Goal: Task Accomplishment & Management: Use online tool/utility

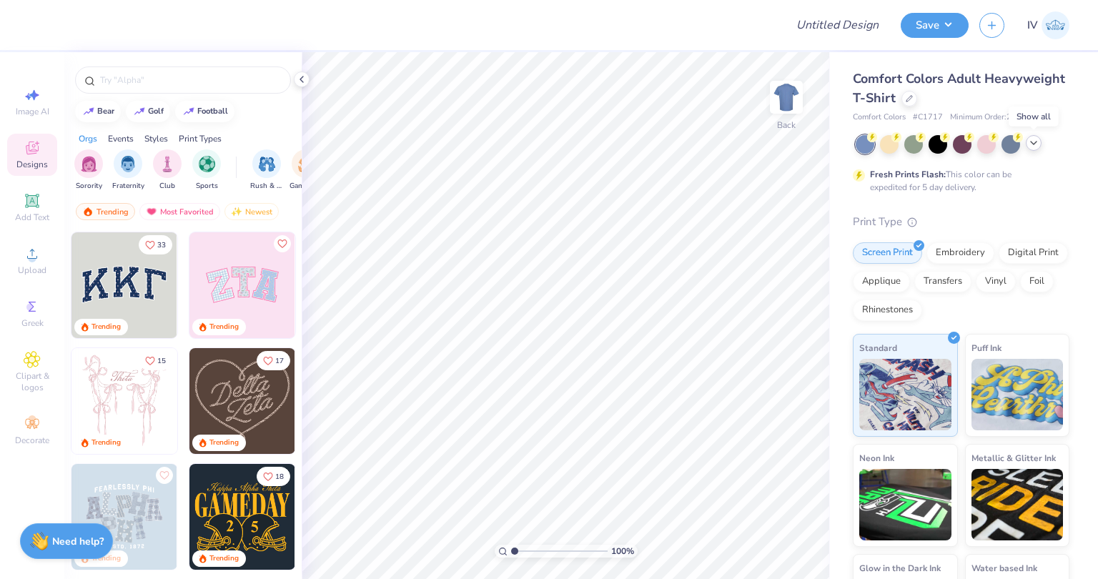
click at [1031, 142] on icon at bounding box center [1033, 142] width 11 height 11
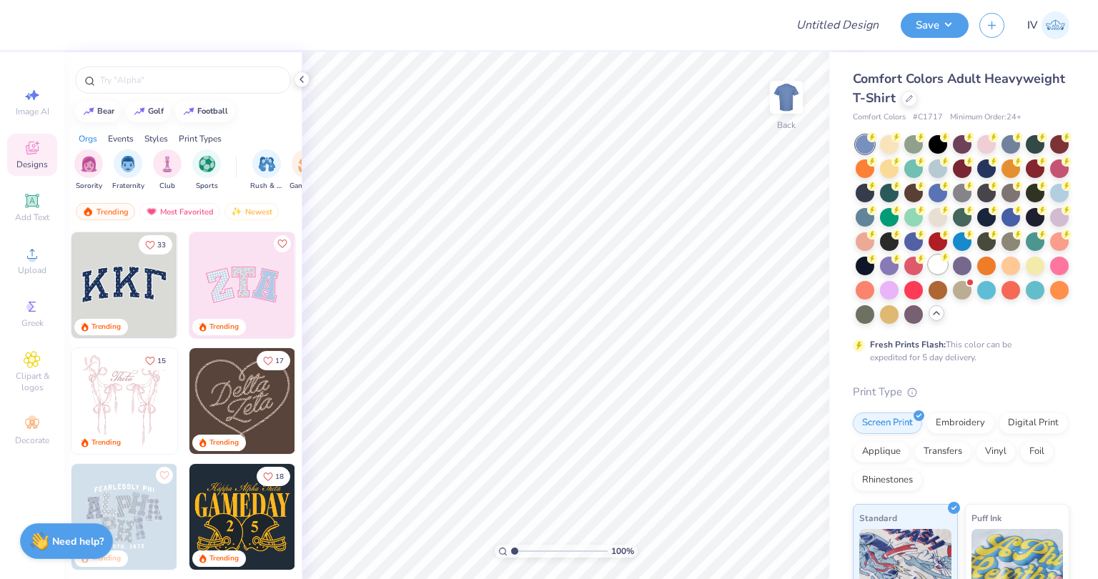
click at [928, 274] on div at bounding box center [937, 264] width 19 height 19
click at [128, 167] on img "filter for Fraternity" at bounding box center [128, 162] width 16 height 16
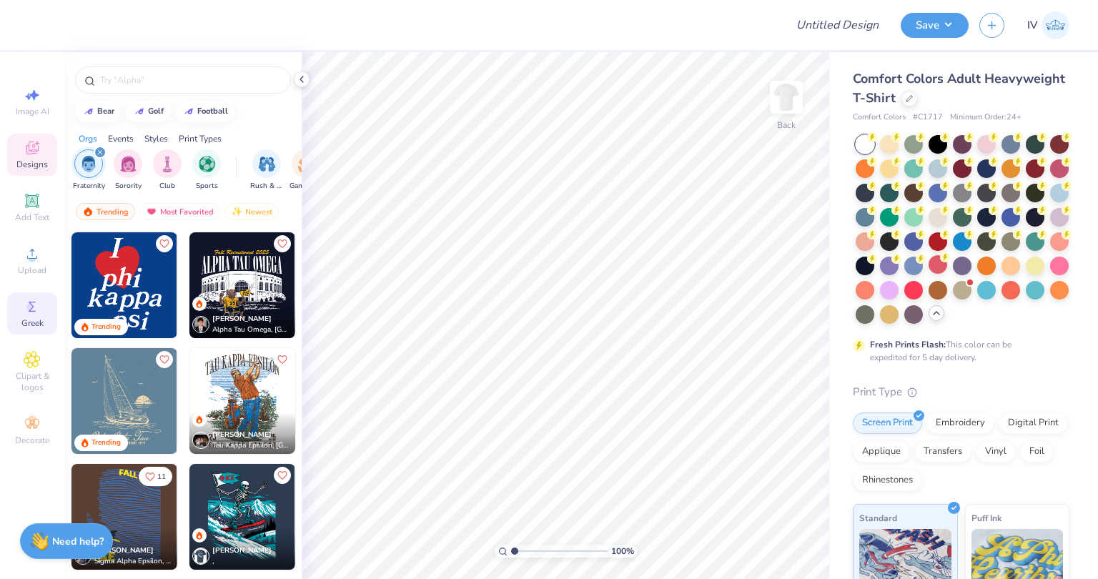
click at [25, 312] on icon at bounding box center [32, 306] width 17 height 17
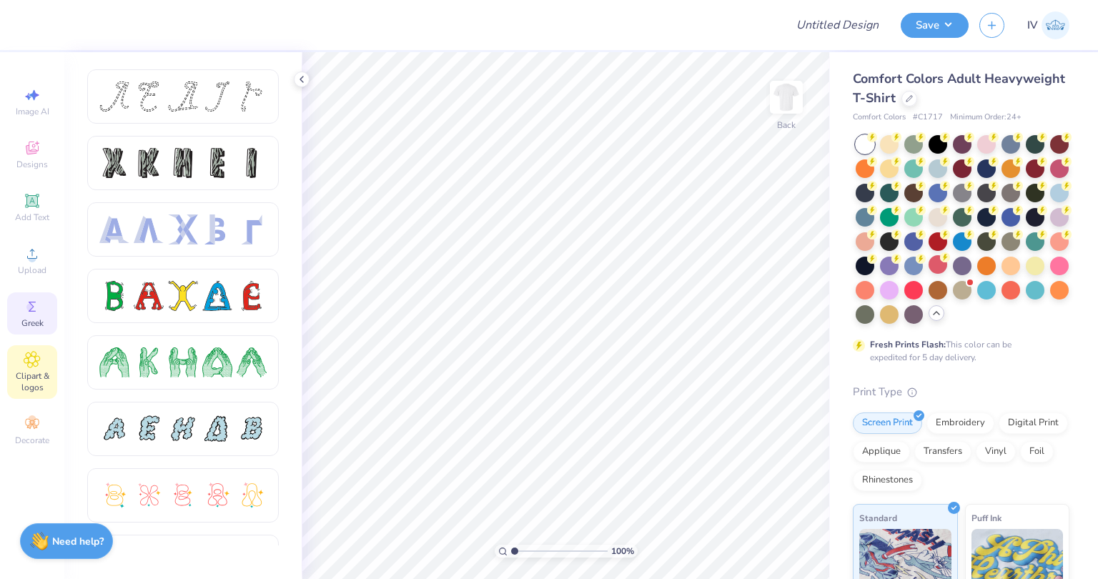
click at [32, 367] on icon at bounding box center [32, 360] width 16 height 16
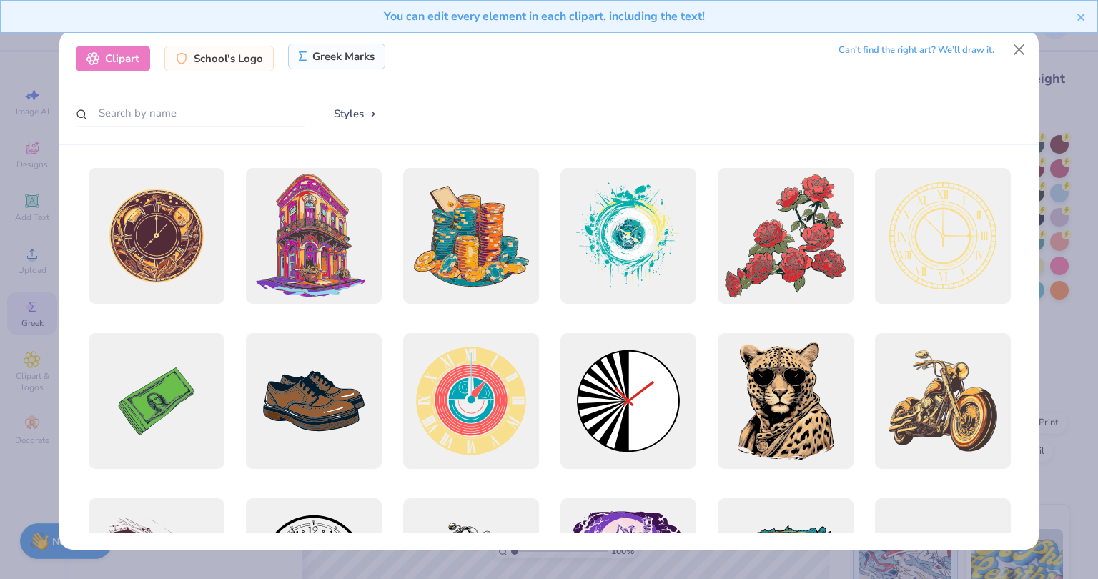
click at [317, 54] on div "Greek Marks" at bounding box center [337, 57] width 98 height 26
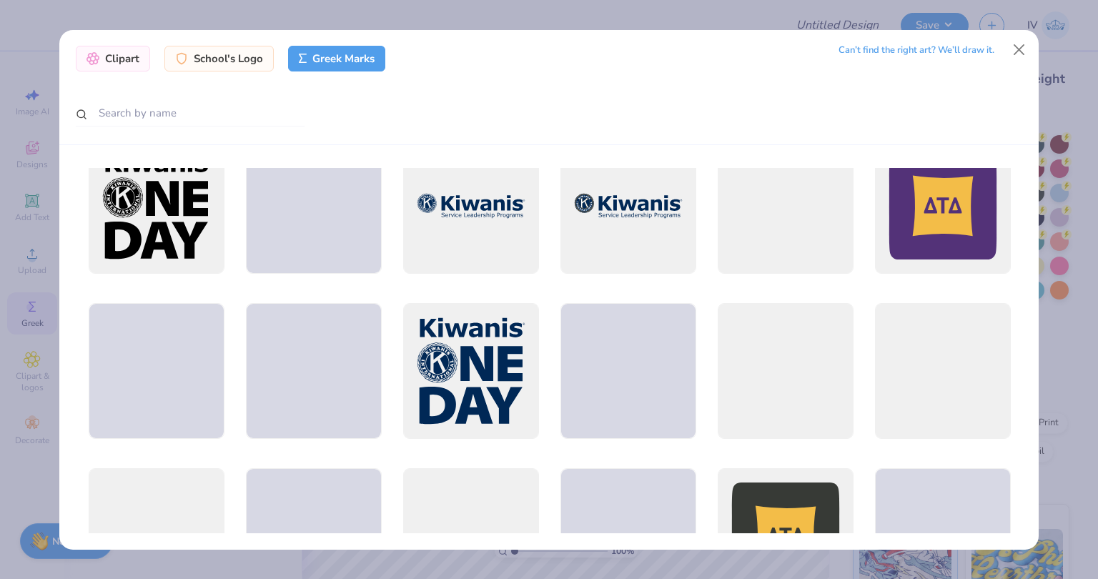
scroll to position [3831, 0]
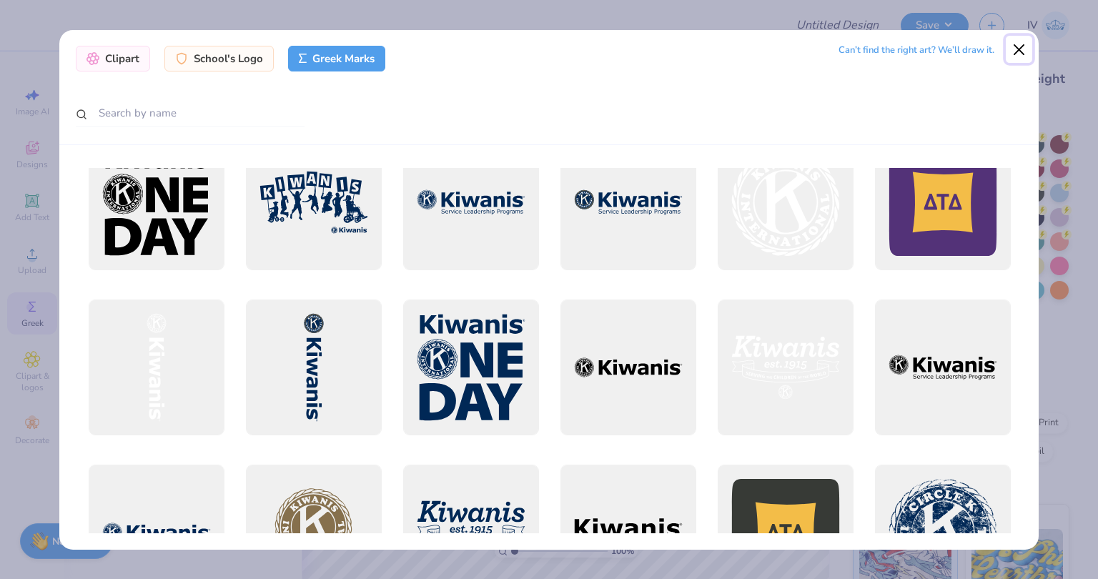
click at [1014, 42] on button "Close" at bounding box center [1019, 49] width 27 height 27
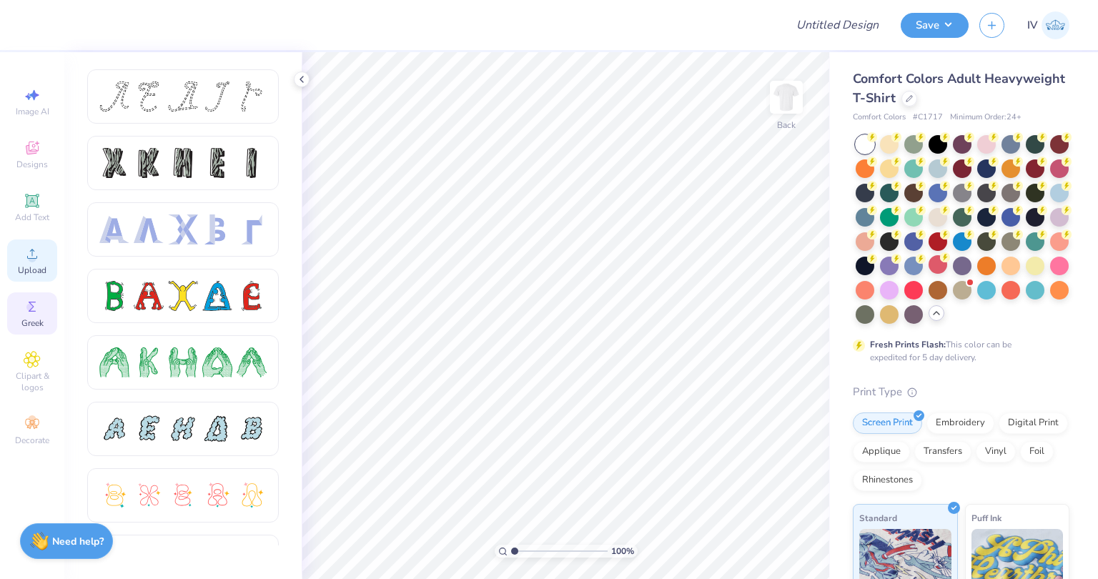
click at [34, 259] on circle at bounding box center [32, 258] width 8 height 8
click at [23, 255] on div "Upload" at bounding box center [32, 260] width 50 height 42
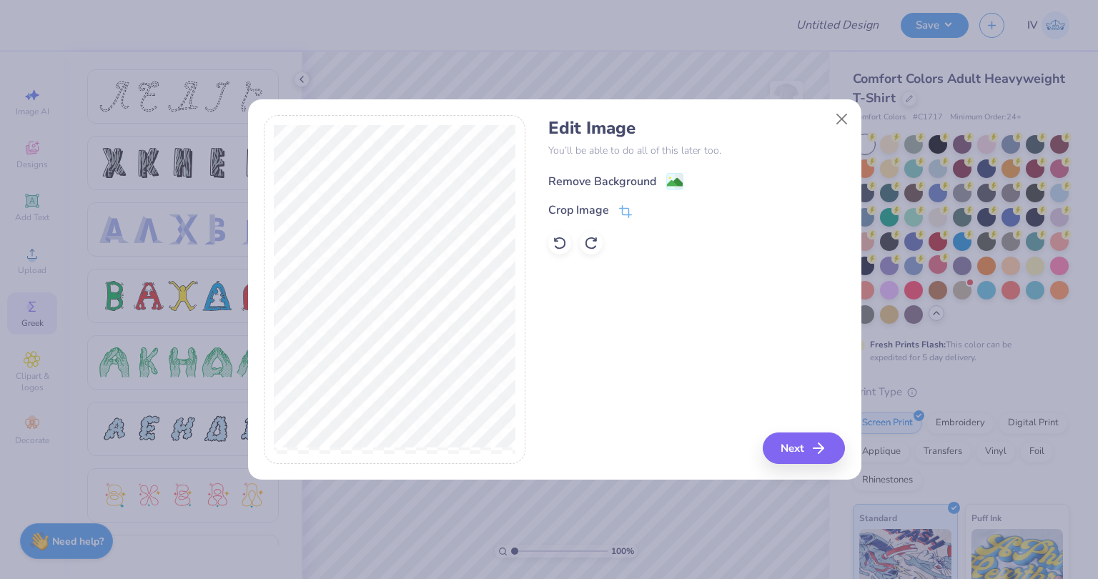
click at [634, 178] on div "Remove Background" at bounding box center [602, 181] width 108 height 17
click at [605, 204] on div "Crop Image" at bounding box center [578, 211] width 61 height 17
click at [648, 209] on icon at bounding box center [649, 210] width 9 height 9
click at [789, 444] on button "Next" at bounding box center [806, 447] width 82 height 31
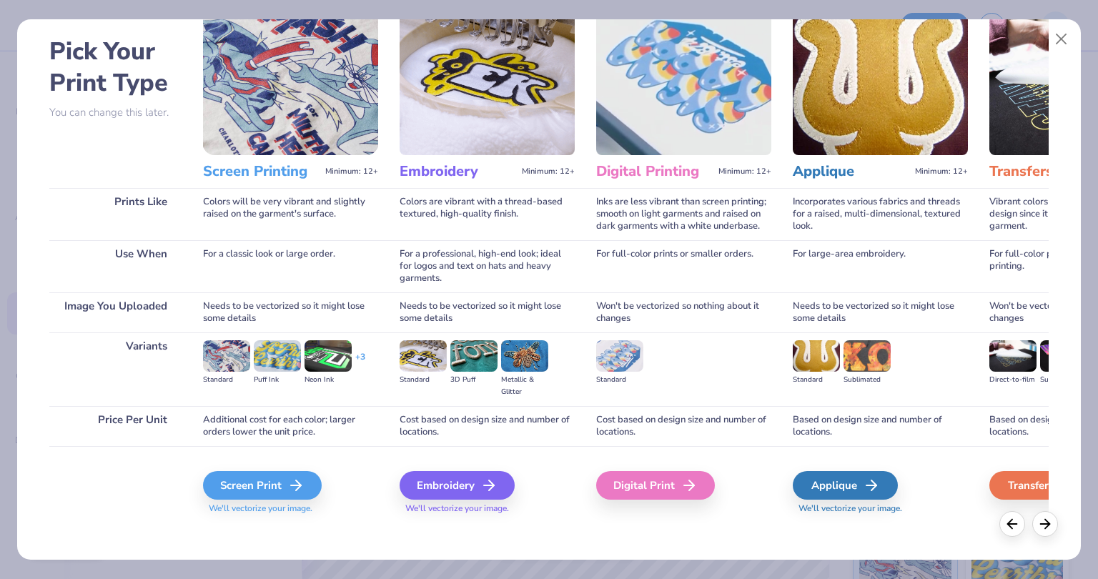
scroll to position [62, 0]
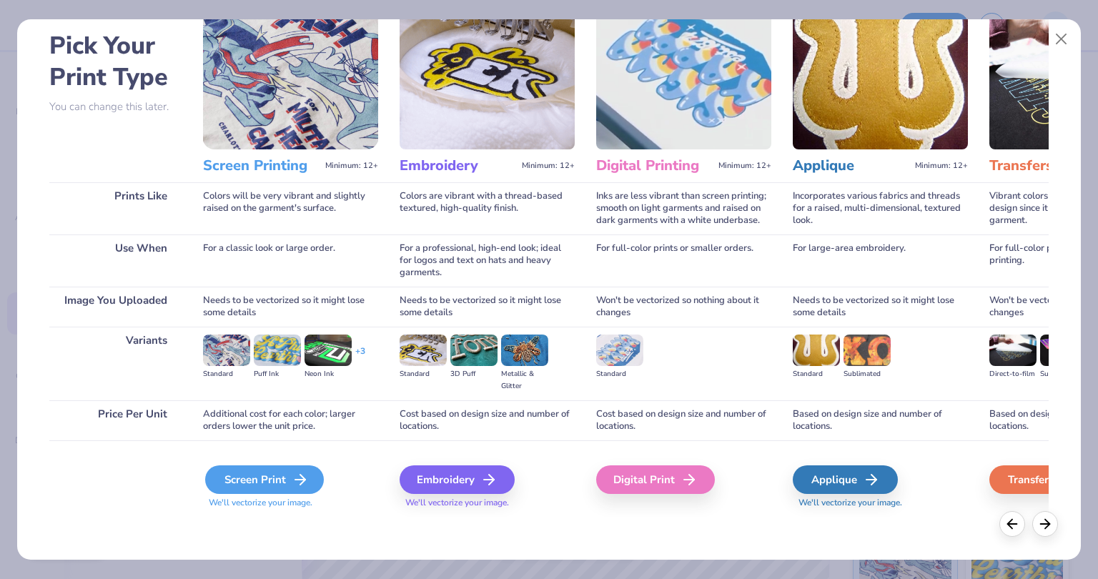
click at [285, 477] on div "Screen Print" at bounding box center [264, 479] width 119 height 29
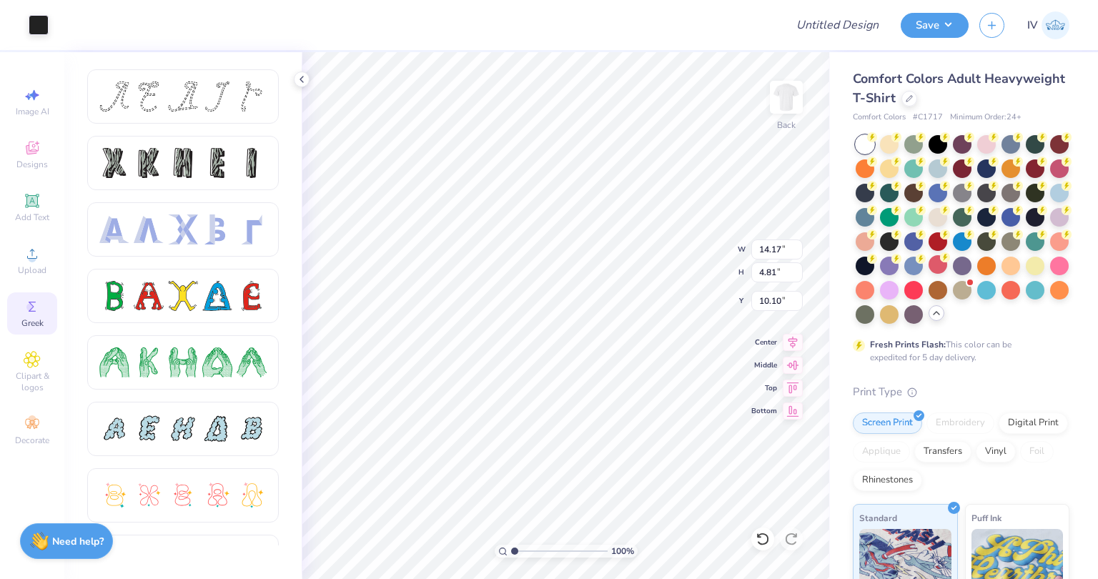
type input "5.28"
type input "11.48"
type input "3.89"
type input "4.57"
click at [26, 202] on icon at bounding box center [32, 200] width 17 height 17
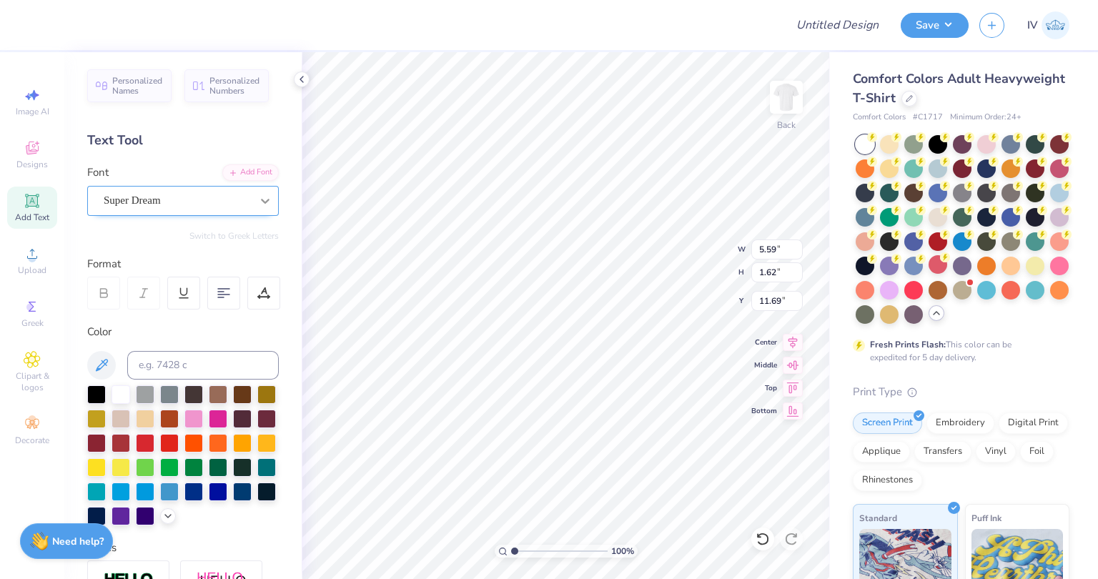
click at [258, 204] on icon at bounding box center [265, 201] width 14 height 14
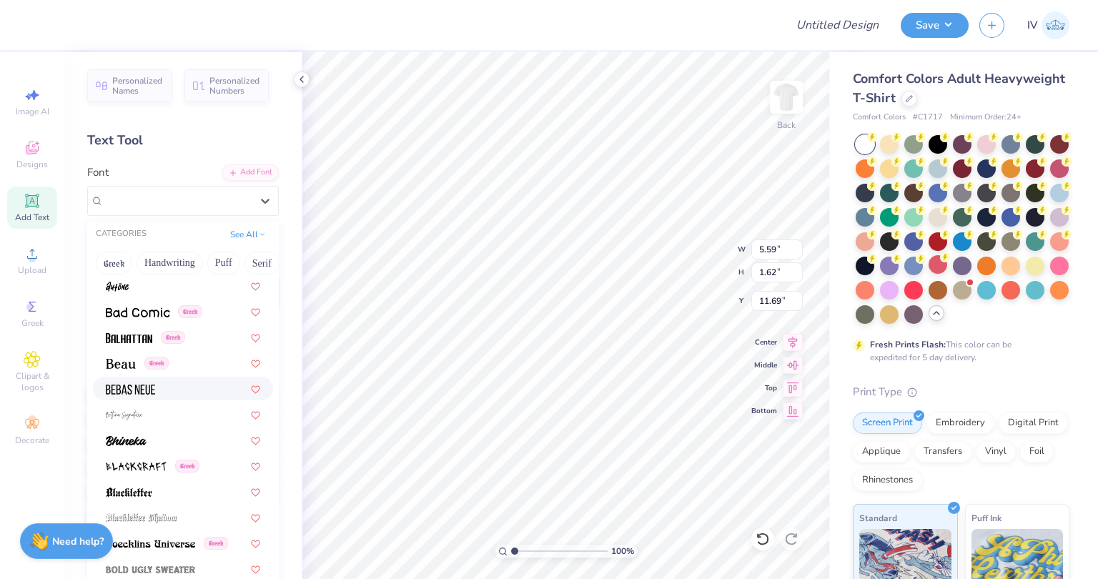
scroll to position [595, 0]
click at [131, 360] on img at bounding box center [121, 363] width 30 height 10
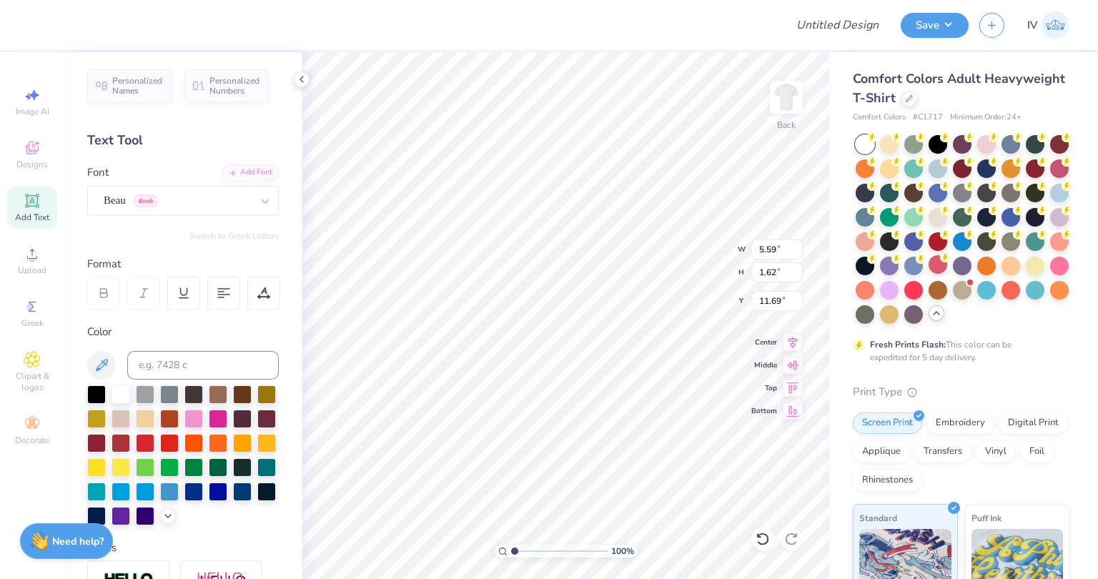
type input "5.19"
type input "1.60"
type input "11.70"
click at [94, 395] on div at bounding box center [96, 393] width 19 height 19
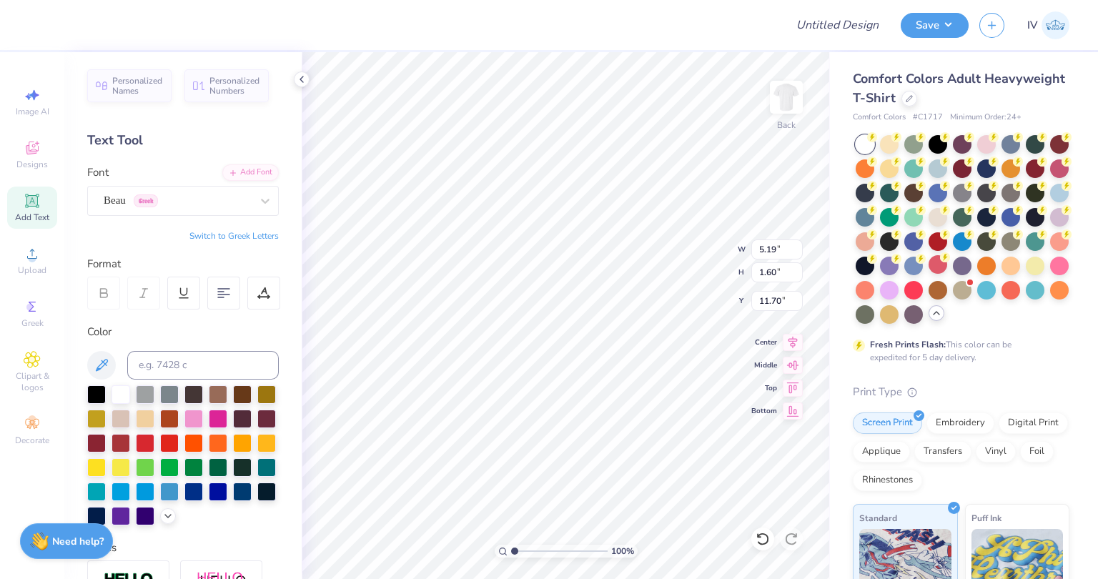
type textarea "Brothers"
type input "9.26"
type input "5.84"
type input "1.15"
type input "9.03"
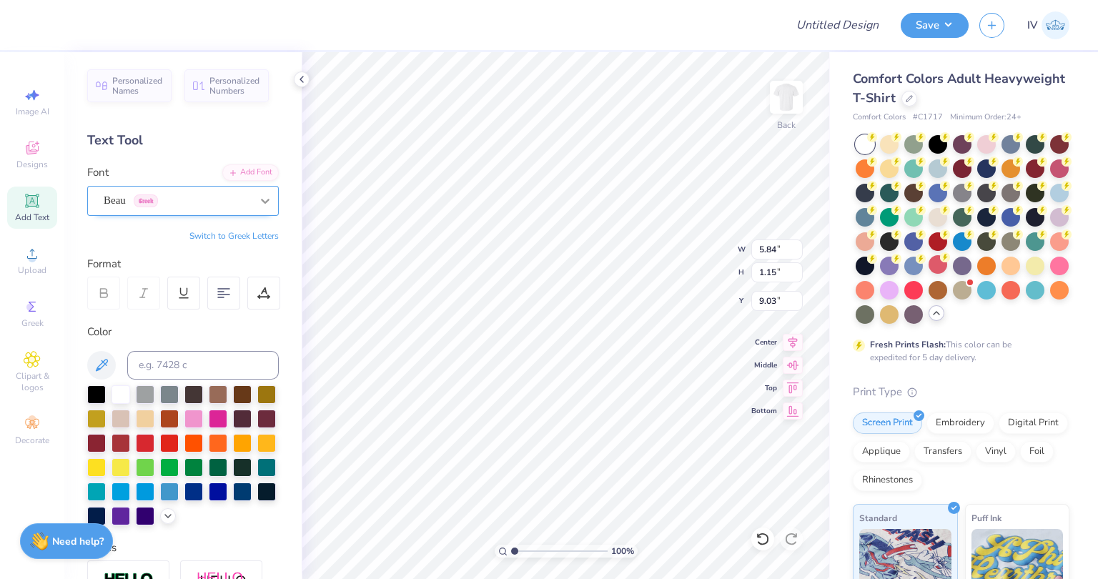
click at [258, 199] on icon at bounding box center [265, 201] width 14 height 14
click at [261, 201] on icon at bounding box center [265, 201] width 9 height 5
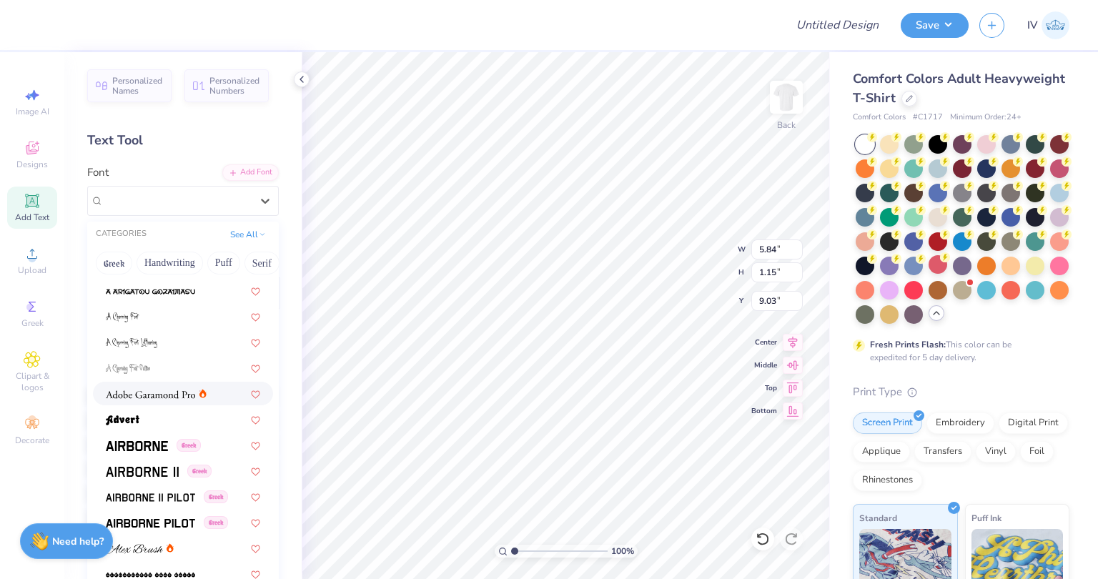
scroll to position [104, 0]
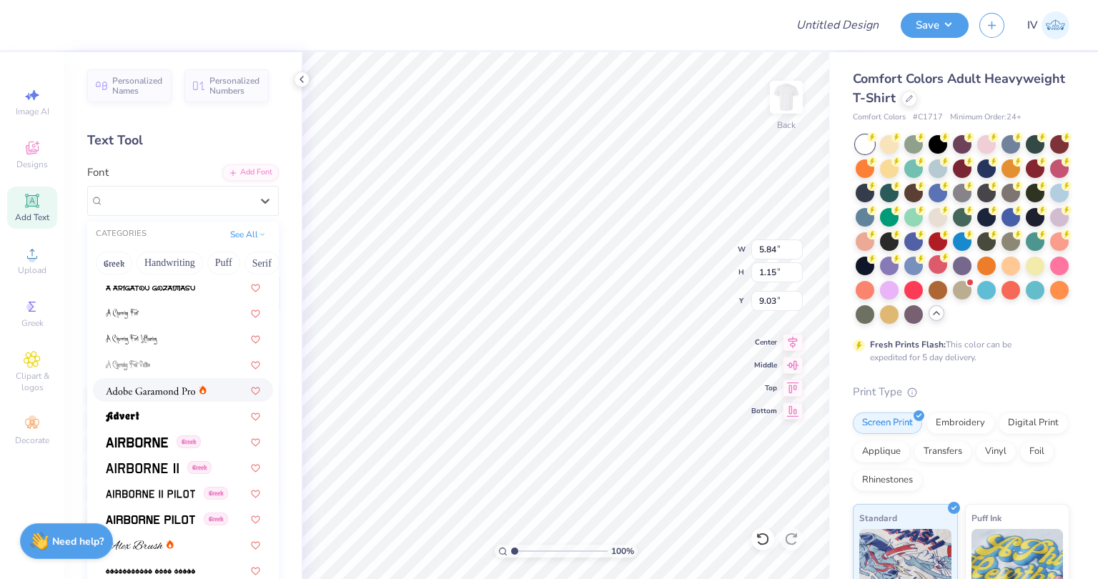
click at [177, 386] on img at bounding box center [150, 391] width 89 height 10
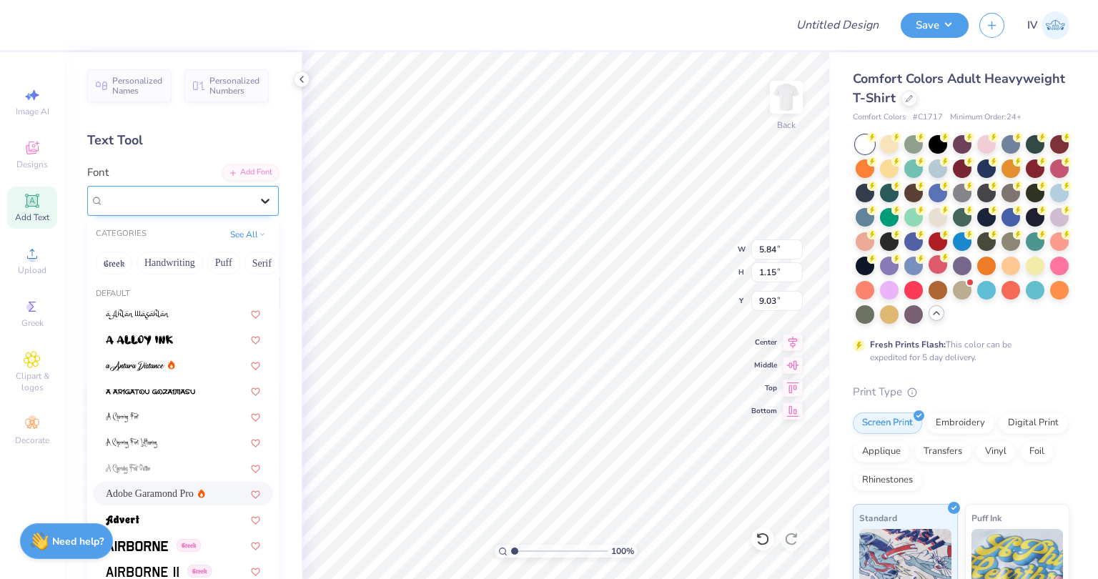
click at [261, 199] on icon at bounding box center [265, 201] width 9 height 5
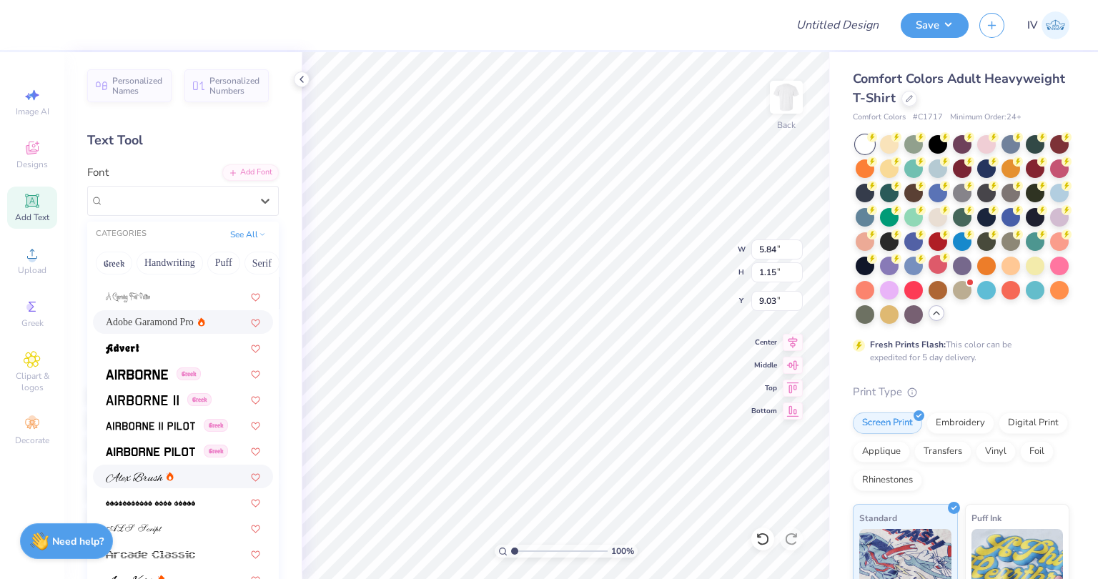
scroll to position [172, 0]
click at [143, 377] on img at bounding box center [137, 375] width 62 height 10
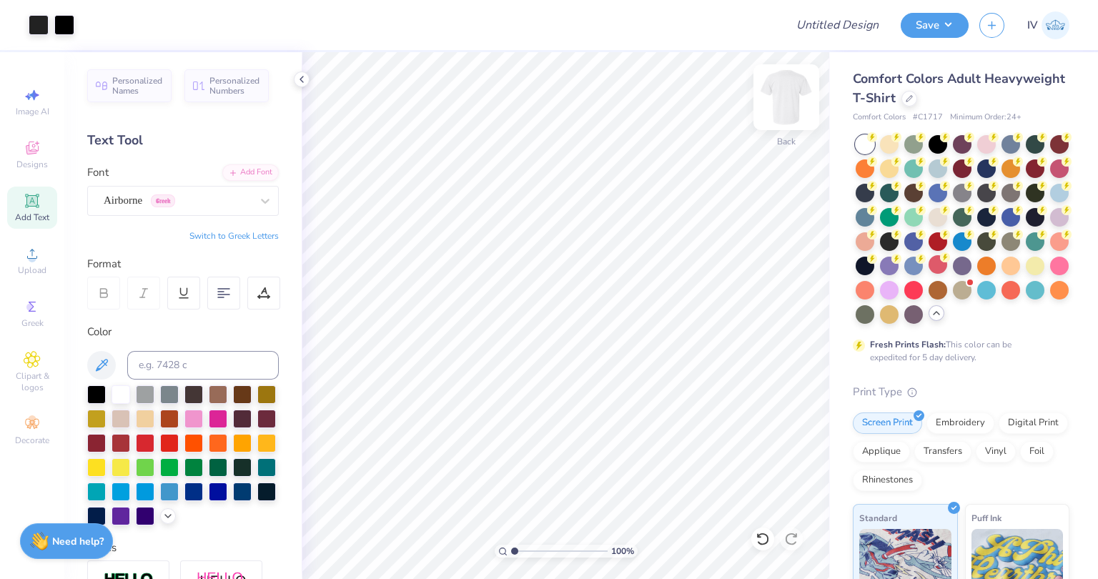
click at [786, 96] on img at bounding box center [786, 97] width 57 height 57
click at [25, 209] on div "Add Text" at bounding box center [32, 208] width 50 height 42
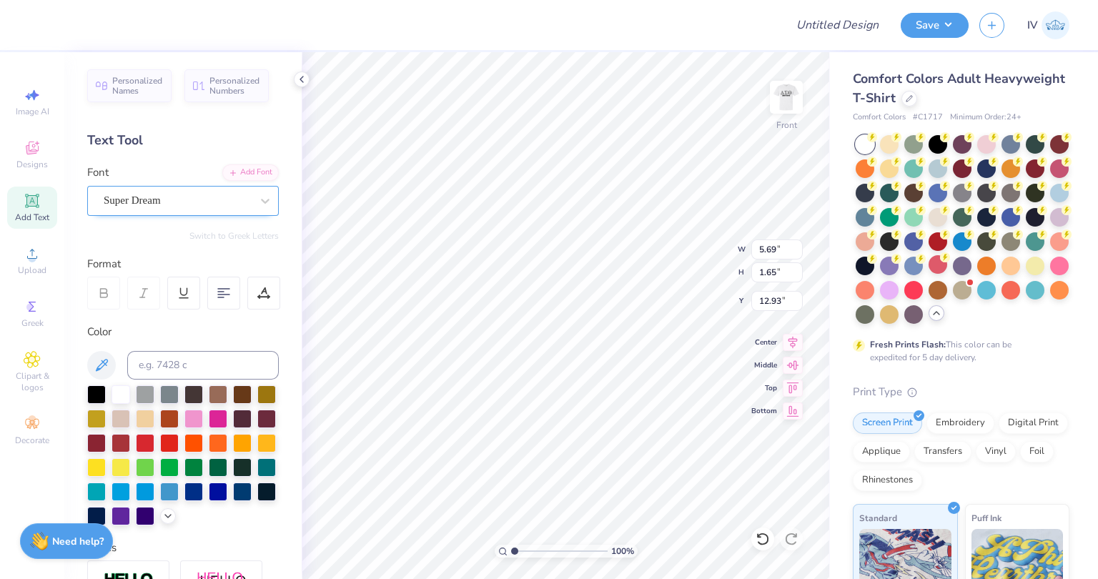
click at [241, 198] on div "Super Dream" at bounding box center [177, 200] width 150 height 22
click at [258, 194] on icon at bounding box center [265, 201] width 14 height 14
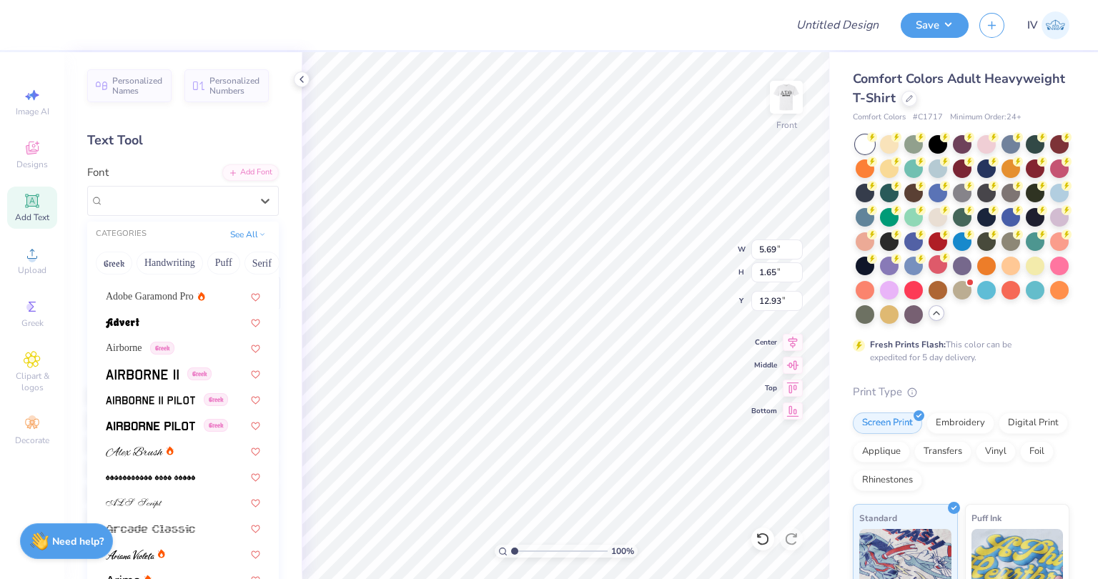
scroll to position [211, 0]
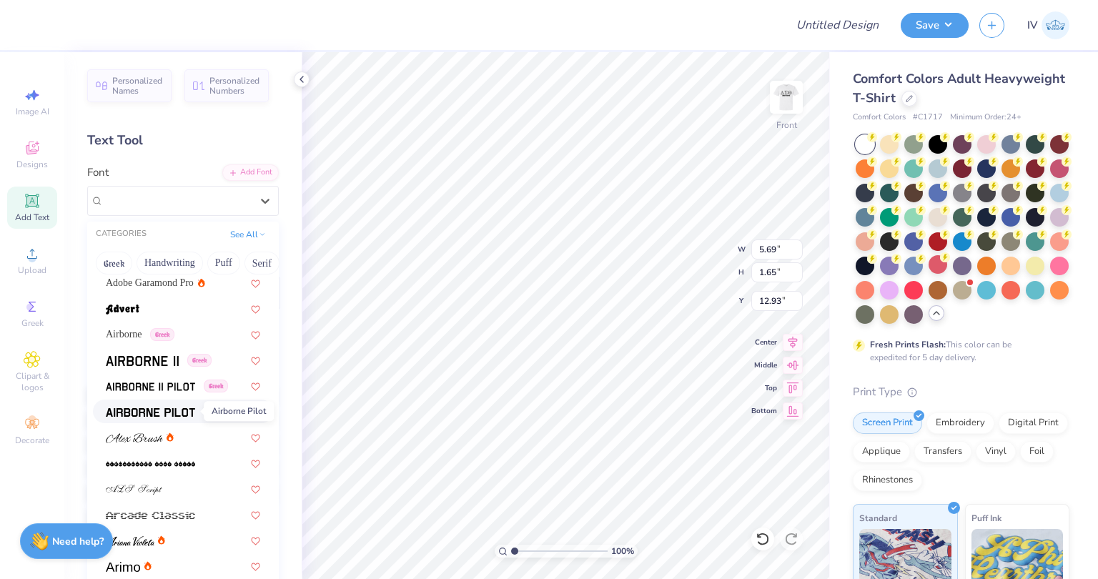
click at [172, 404] on span at bounding box center [150, 411] width 89 height 15
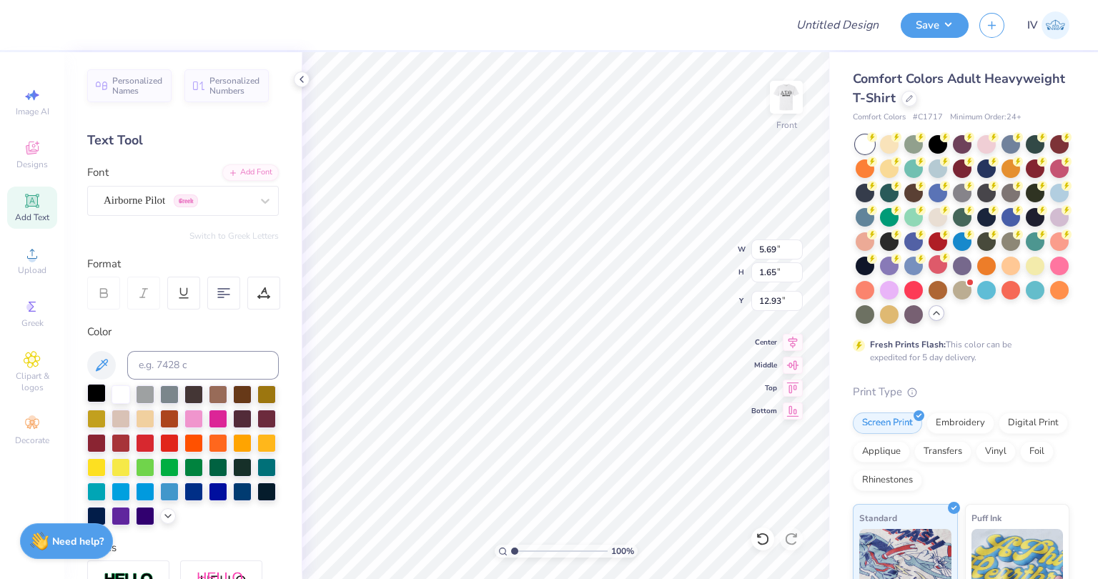
click at [96, 393] on div at bounding box center [96, 393] width 19 height 19
paste textarea "DST Charity Bash"
type textarea "DST Charity Bash"
type input "3.69"
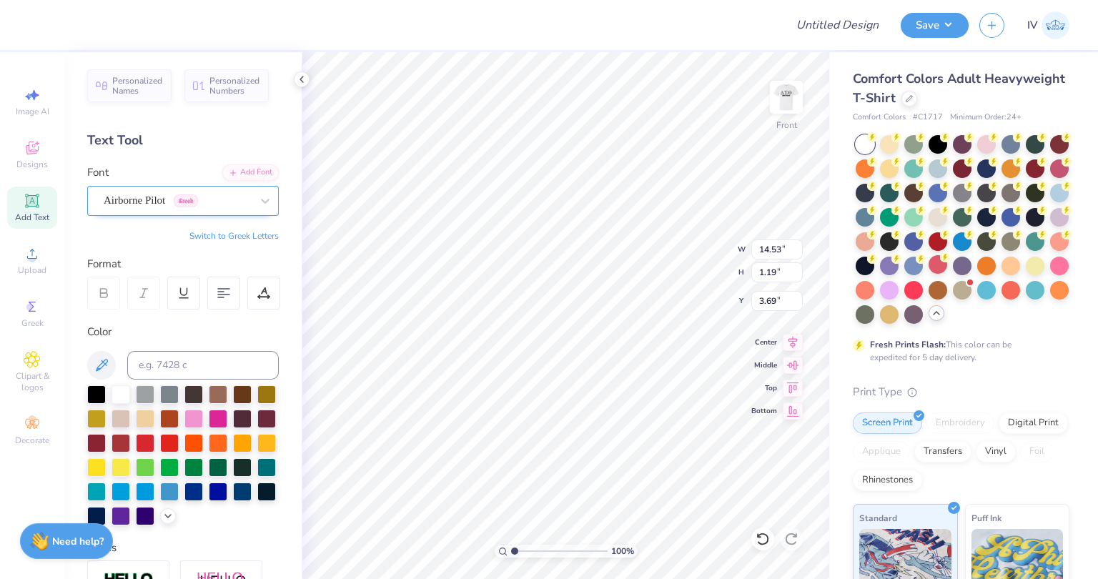
scroll to position [11, 1]
click at [24, 203] on icon at bounding box center [32, 200] width 17 height 17
click at [261, 199] on icon at bounding box center [265, 201] width 9 height 5
click at [258, 206] on icon at bounding box center [265, 201] width 14 height 14
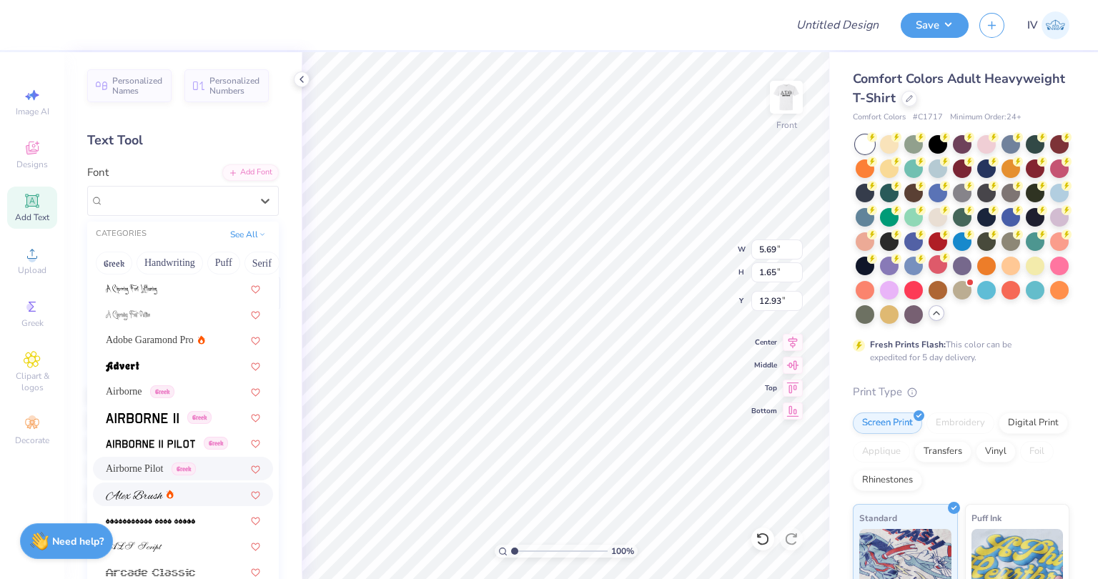
scroll to position [154, 0]
click at [153, 446] on img at bounding box center [150, 443] width 89 height 10
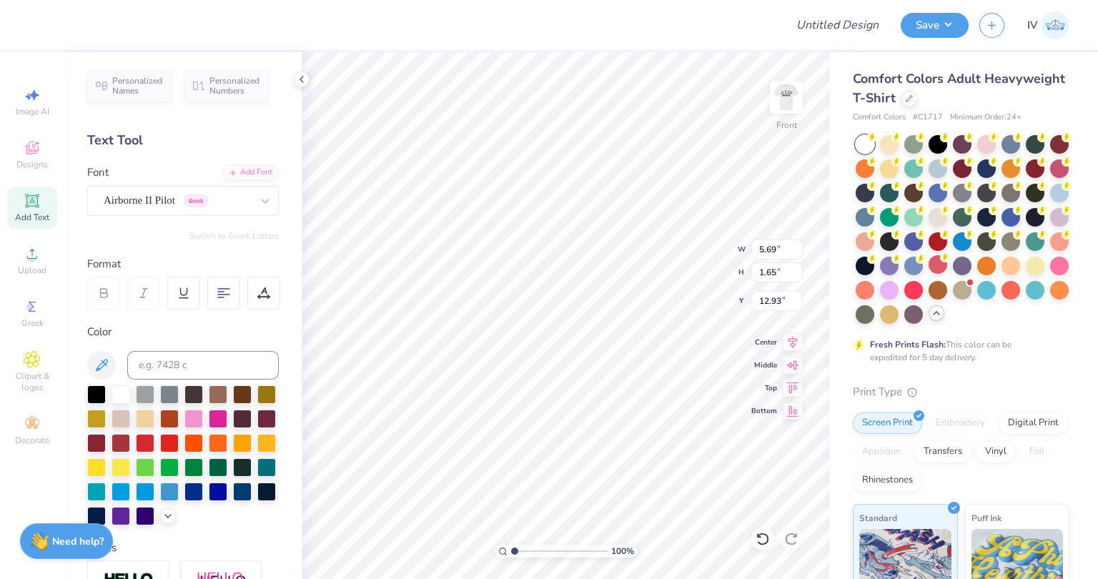
type input "5.33"
type input "1.72"
type input "12.89"
click at [94, 388] on div at bounding box center [96, 393] width 19 height 19
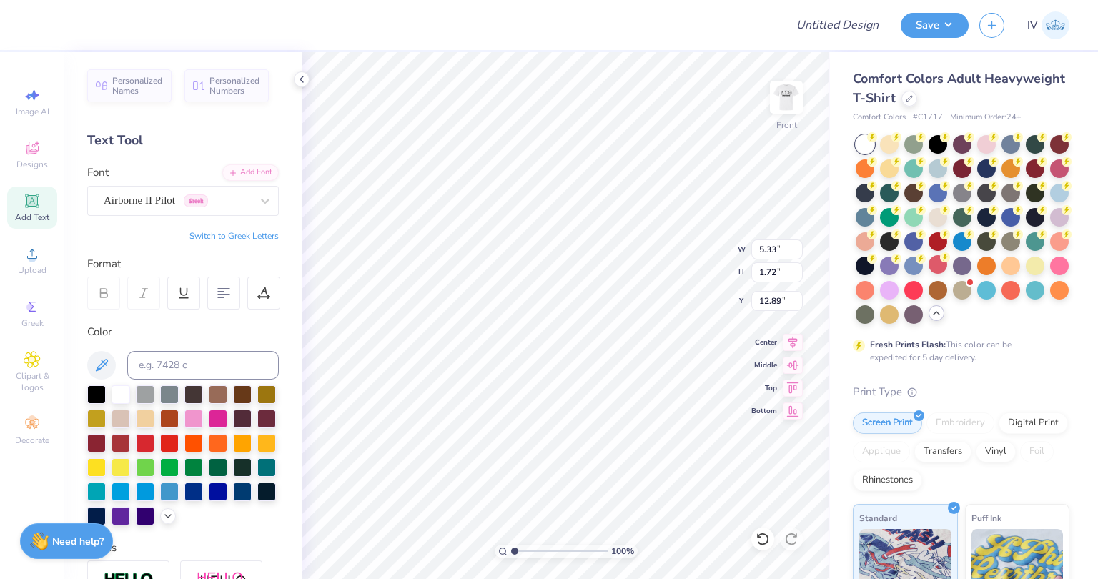
paste textarea "Charity"
paste textarea "[DATE]"
type textarea "[DATE]"
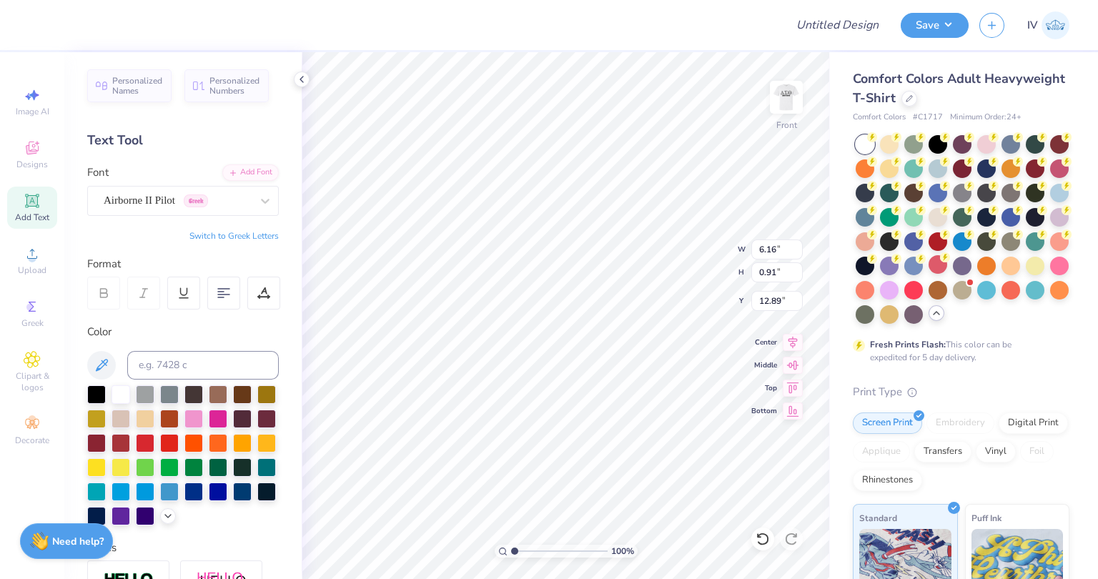
type input "6.16"
type input "0.91"
type input "5.67"
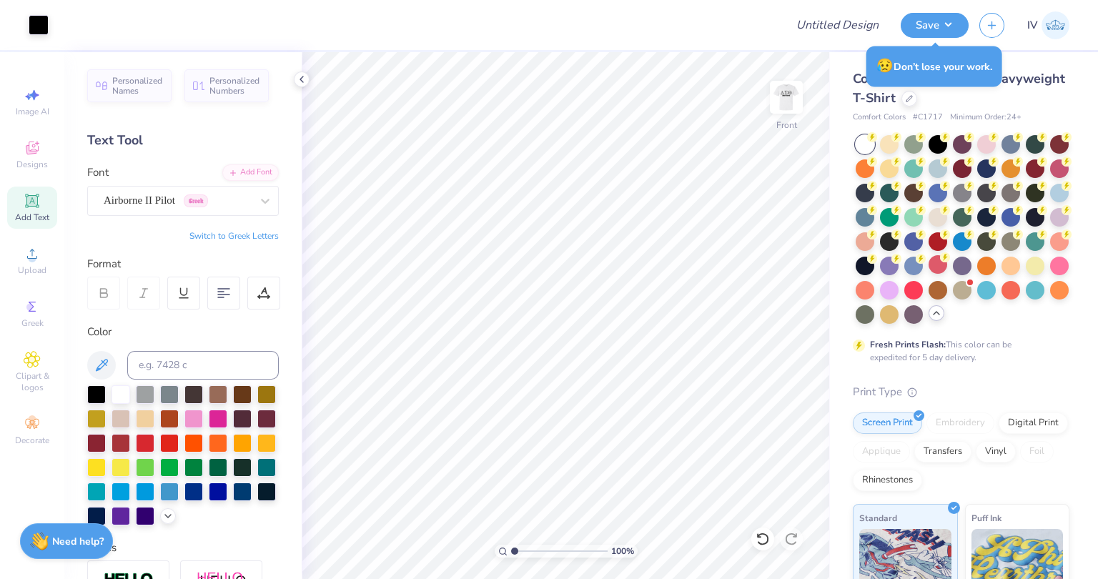
click at [25, 205] on icon at bounding box center [32, 200] width 17 height 17
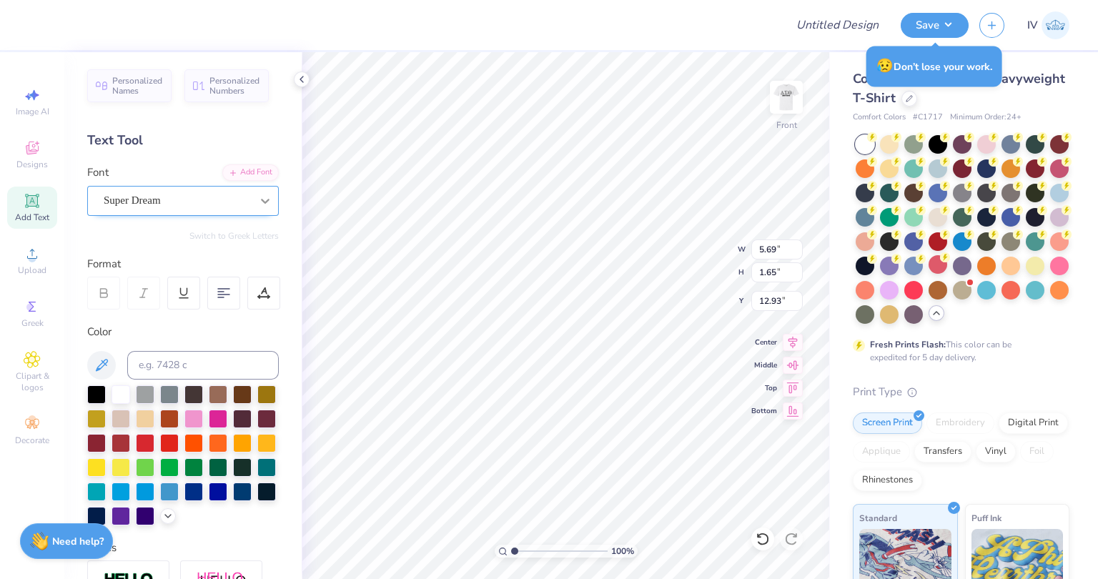
click at [258, 200] on icon at bounding box center [265, 201] width 14 height 14
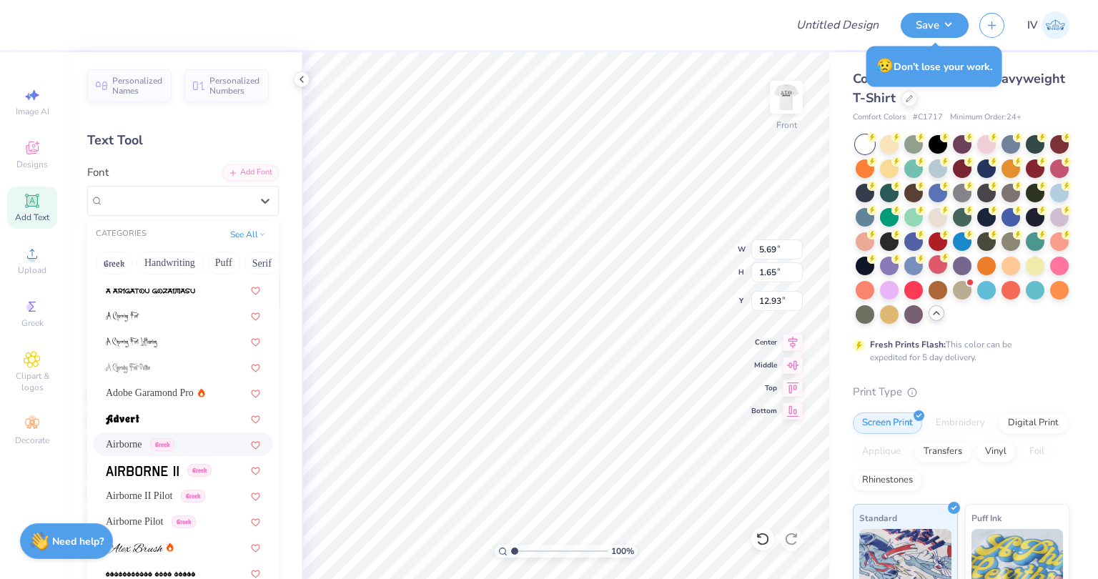
scroll to position [106, 0]
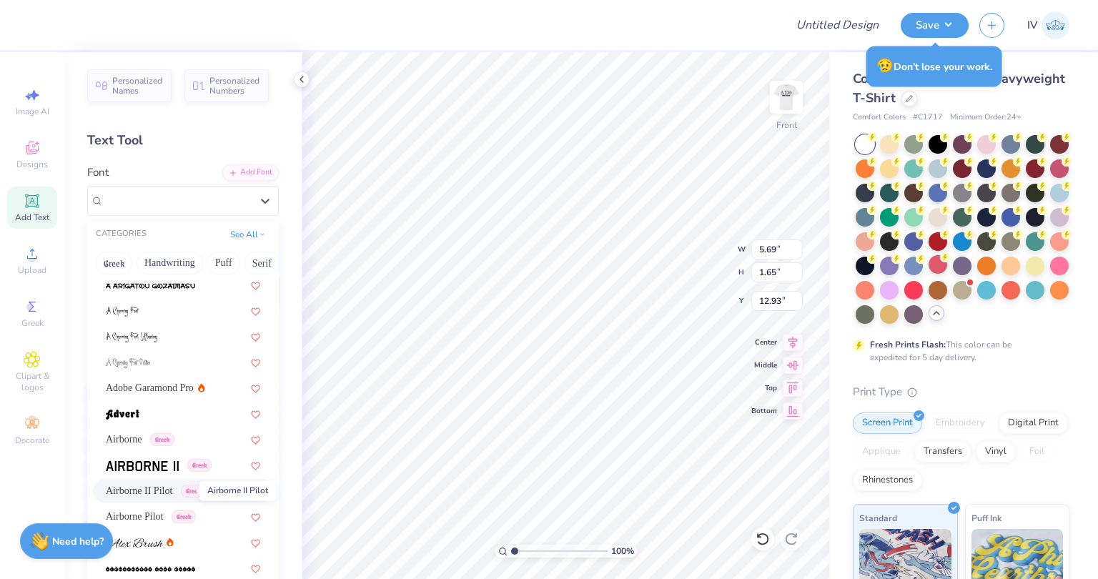
click at [161, 485] on span "Airborne II Pilot" at bounding box center [139, 490] width 66 height 15
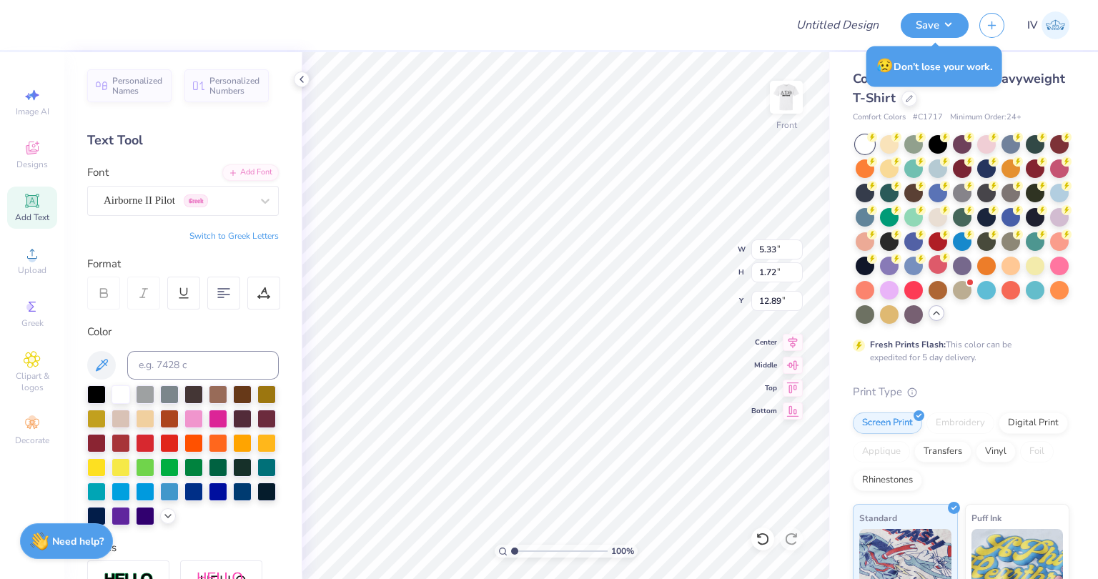
type input "5.33"
type input "1.72"
type input "12.89"
click at [101, 392] on div at bounding box center [96, 394] width 19 height 19
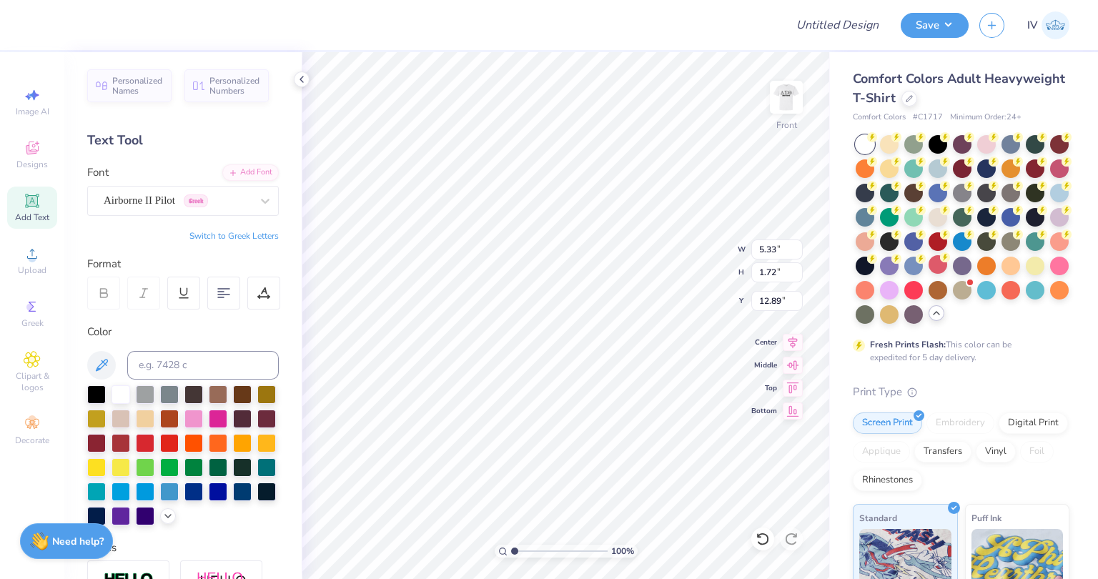
type textarea "[US_STATE]"
type input "5.13"
type input "0.78"
type input "7.39"
click at [154, 486] on div at bounding box center [145, 490] width 19 height 19
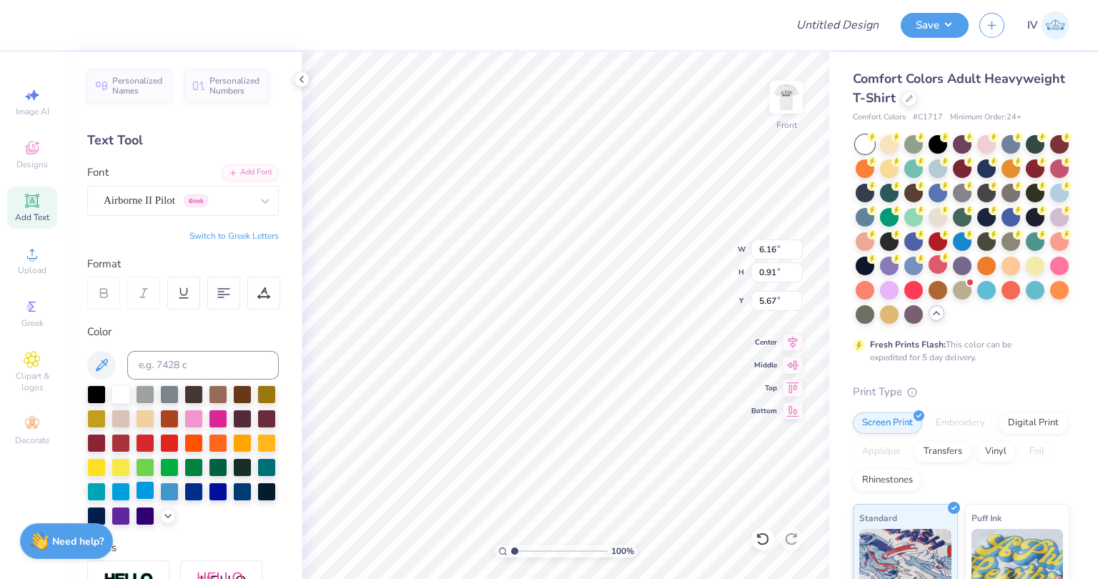
type input "6.16"
type input "0.91"
type input "5.67"
click at [154, 486] on div at bounding box center [145, 490] width 19 height 19
type input "5.13"
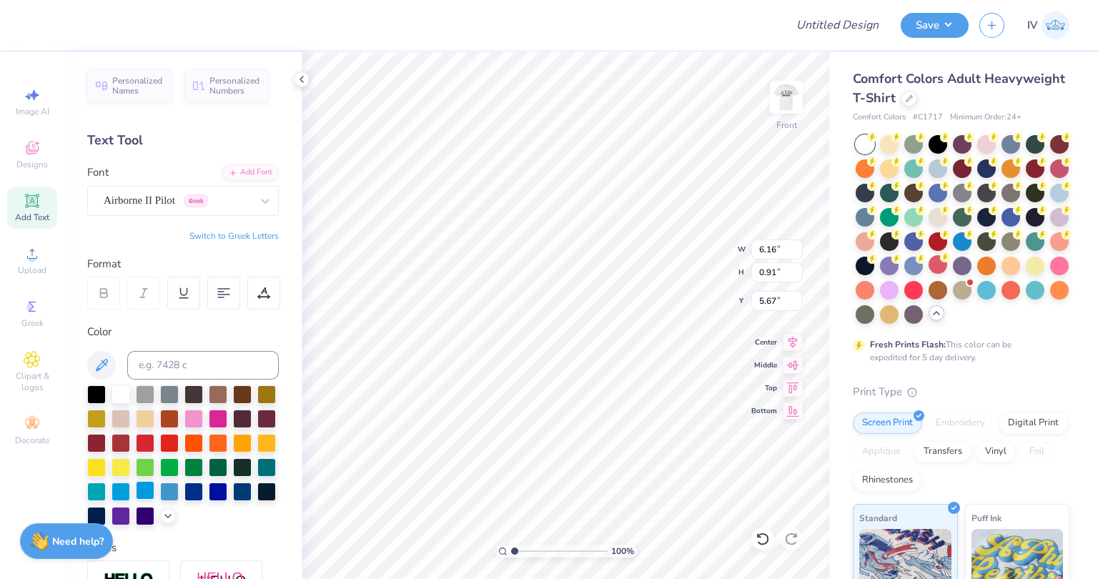
type input "0.78"
type input "7.39"
click at [154, 483] on div at bounding box center [145, 490] width 19 height 19
click at [786, 97] on img at bounding box center [786, 97] width 57 height 57
click at [791, 94] on img at bounding box center [786, 97] width 57 height 57
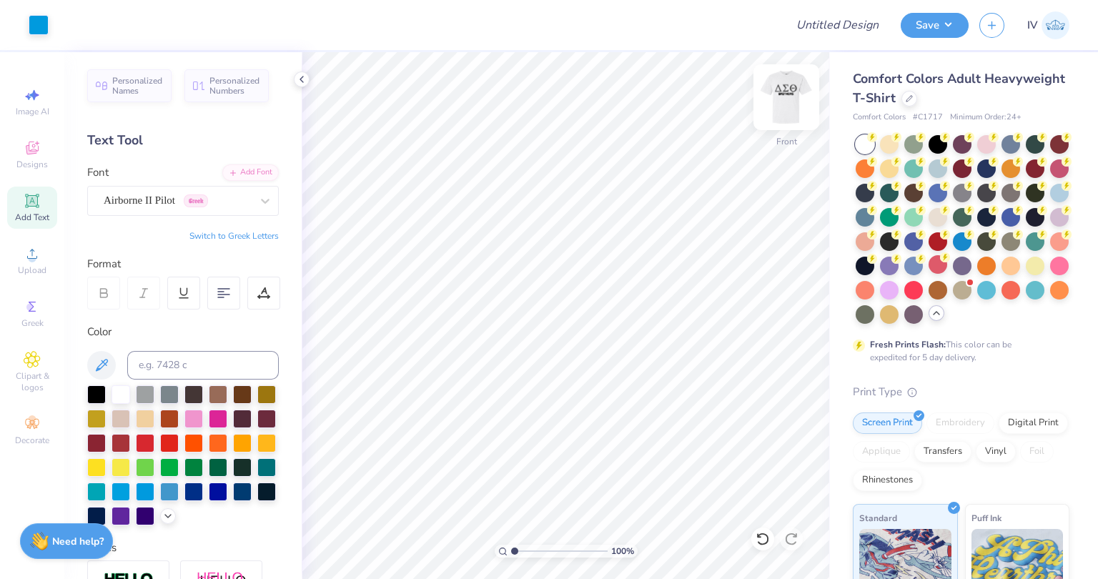
click at [787, 100] on img at bounding box center [786, 97] width 57 height 57
click at [787, 100] on img at bounding box center [786, 97] width 29 height 29
